Goal: Information Seeking & Learning: Learn about a topic

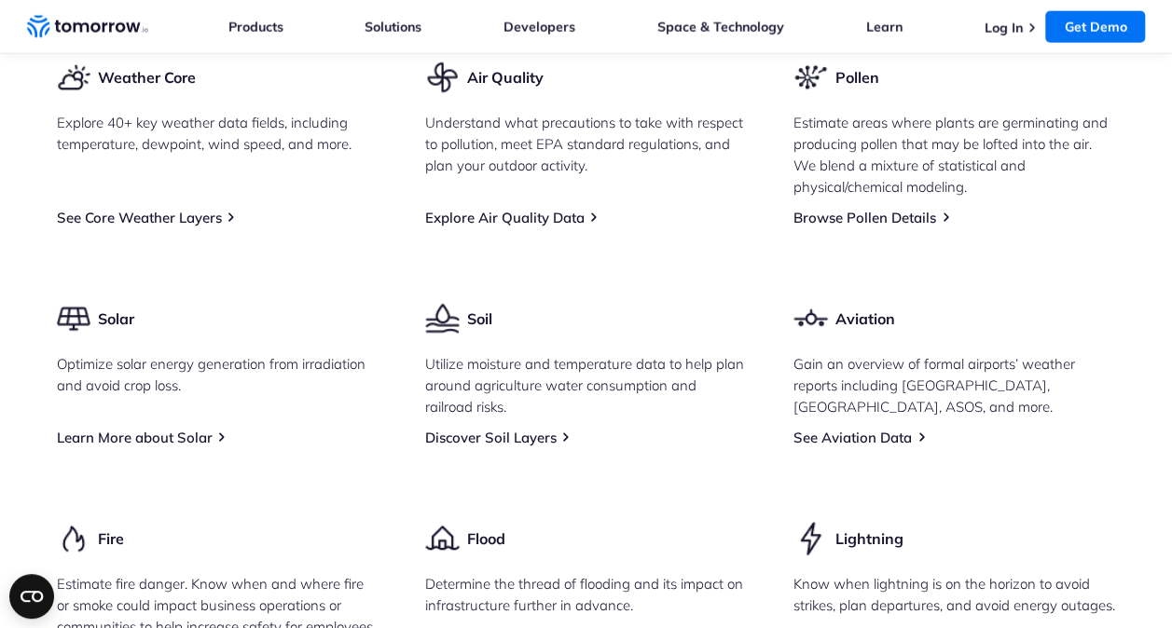
click at [268, 323] on div "Weather Core Explore 40+ key weather data fields, including temperature, dewpoi…" at bounding box center [586, 484] width 1059 height 848
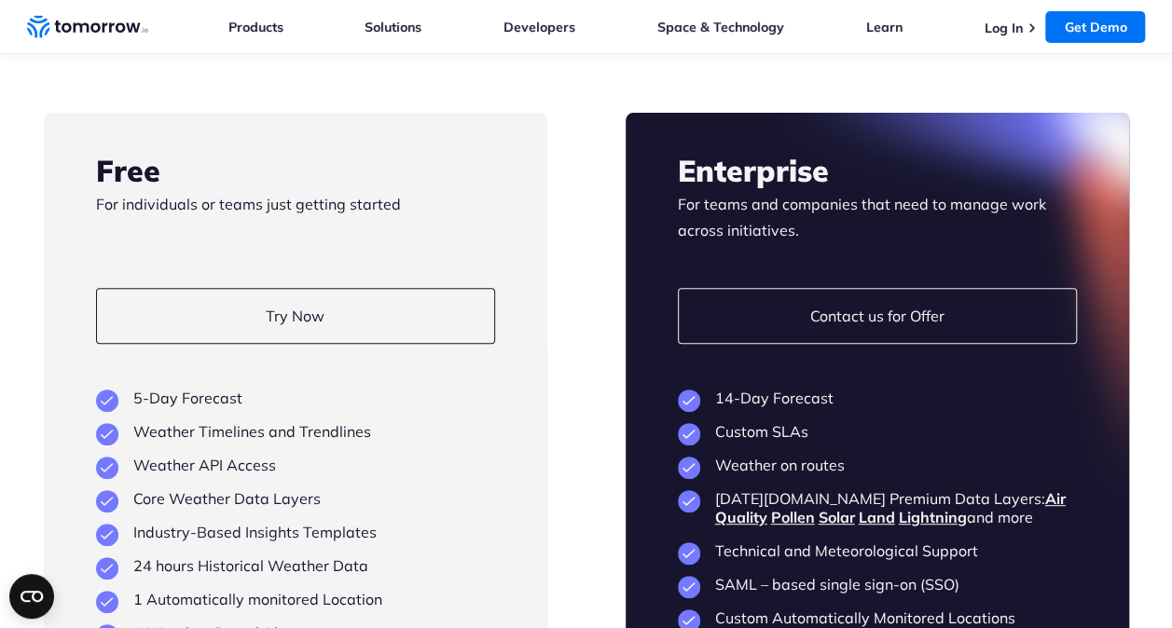
scroll to position [3688, 0]
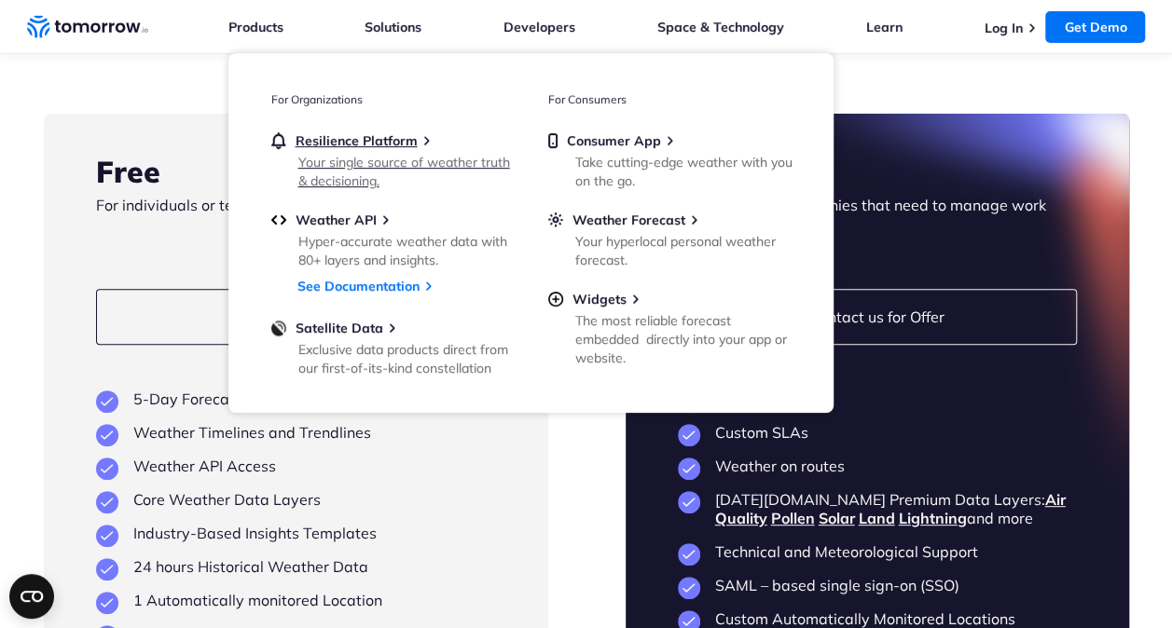
click at [358, 155] on div "Your single source of weather truth & decisioning." at bounding box center [406, 171] width 217 height 37
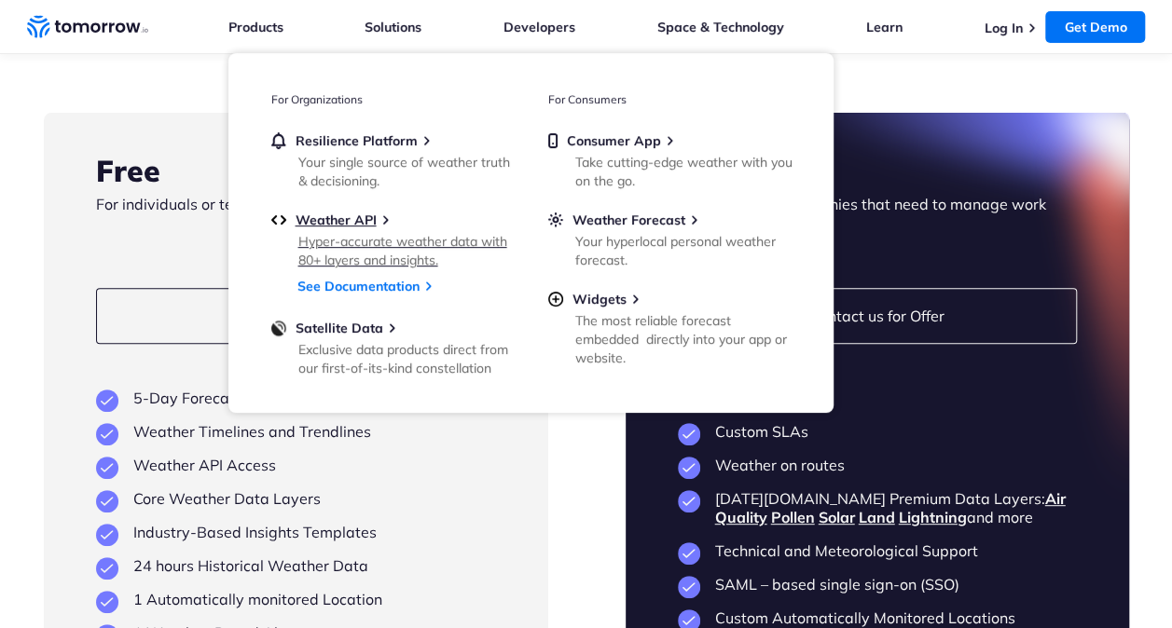
scroll to position [3688, 0]
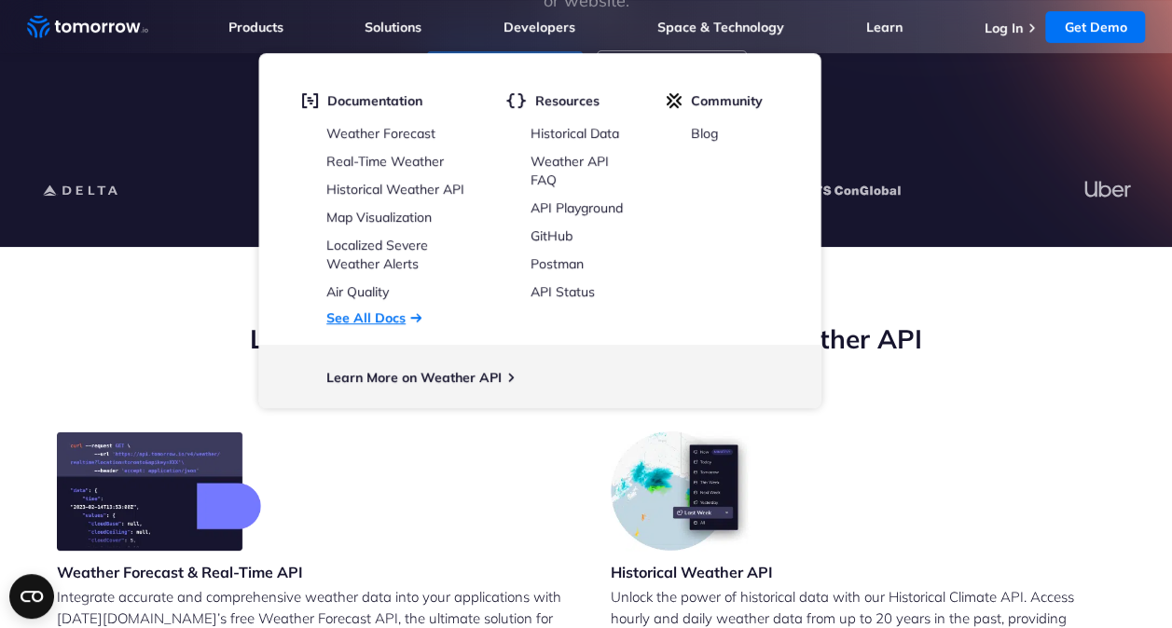
scroll to position [420, 0]
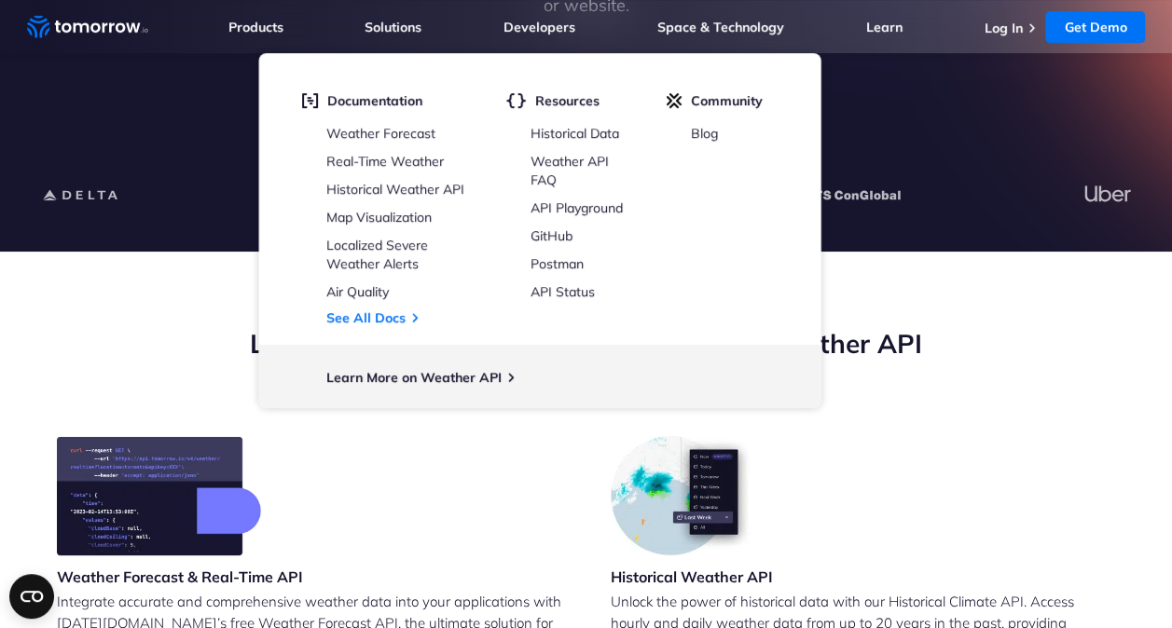
click at [182, 334] on h2 "Leverage [DATE][DOMAIN_NAME]’s Free Weather API" at bounding box center [586, 343] width 1059 height 35
